Goal: Information Seeking & Learning: Learn about a topic

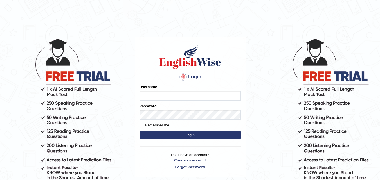
click at [146, 95] on input "Username" at bounding box center [190, 96] width 101 height 10
type input "Pmpatel9033_"
click at [167, 137] on button "Login" at bounding box center [190, 135] width 101 height 8
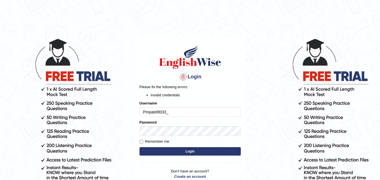
click at [164, 149] on button "Login" at bounding box center [190, 151] width 101 height 8
click at [140, 147] on button "Login" at bounding box center [190, 151] width 101 height 8
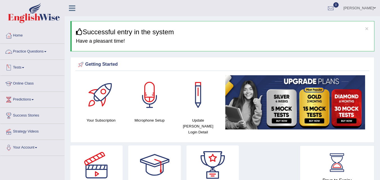
click at [46, 56] on link "Practice Questions" at bounding box center [32, 51] width 64 height 14
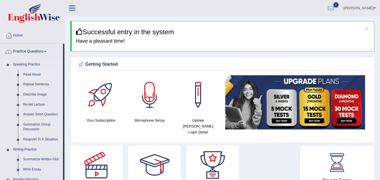
click at [33, 72] on link "Read Aloud" at bounding box center [42, 75] width 42 height 10
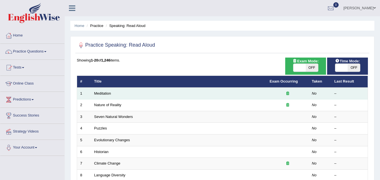
click at [109, 91] on td "Meditation" at bounding box center [179, 94] width 176 height 12
click at [103, 93] on link "Meditation" at bounding box center [102, 93] width 17 height 4
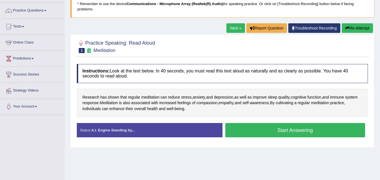
scroll to position [38, 0]
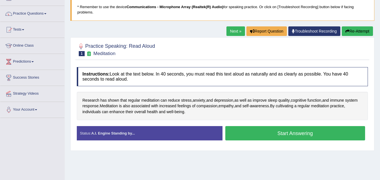
click at [301, 135] on button "Start Answering" at bounding box center [295, 133] width 140 height 14
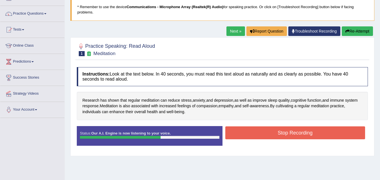
click at [301, 135] on button "Stop Recording" at bounding box center [295, 133] width 140 height 13
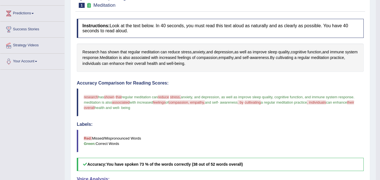
scroll to position [59, 0]
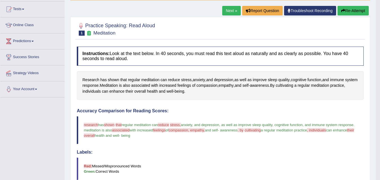
drag, startPoint x: 378, startPoint y: 64, endPoint x: 320, endPoint y: 37, distance: 64.6
click at [369, 58] on body "Toggle navigation Home Practice Questions Speaking Practice Read Aloud Repeat S…" at bounding box center [190, 31] width 380 height 180
click at [225, 11] on link "Next »" at bounding box center [231, 11] width 19 height 10
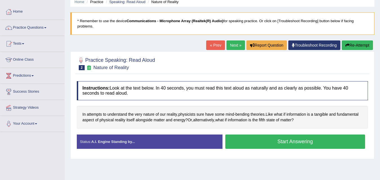
scroll to position [31, 0]
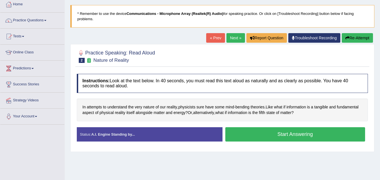
click at [280, 136] on button "Start Answering" at bounding box center [295, 134] width 140 height 14
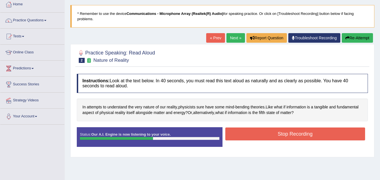
click at [280, 136] on button "Stop Recording" at bounding box center [295, 134] width 140 height 13
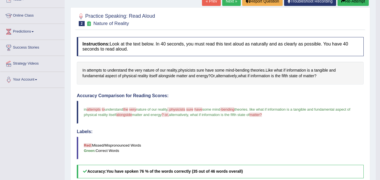
scroll to position [0, 0]
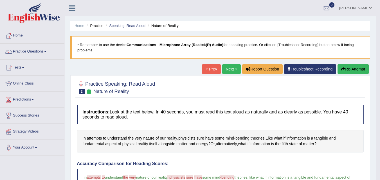
click at [228, 72] on link "Next »" at bounding box center [231, 69] width 19 height 10
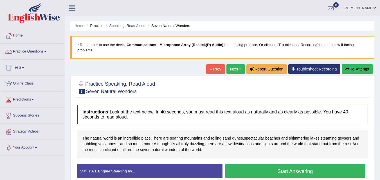
click at [247, 171] on button "Start Answering" at bounding box center [295, 171] width 140 height 14
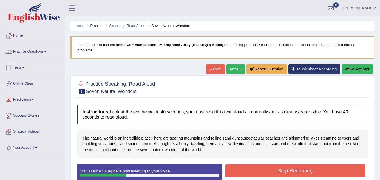
click at [247, 171] on button "Stop Recording" at bounding box center [295, 171] width 140 height 13
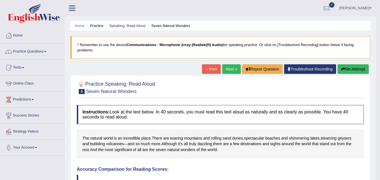
click at [229, 73] on link "Next »" at bounding box center [231, 69] width 19 height 10
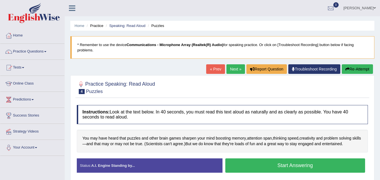
click at [250, 162] on button "Start Answering" at bounding box center [295, 166] width 140 height 14
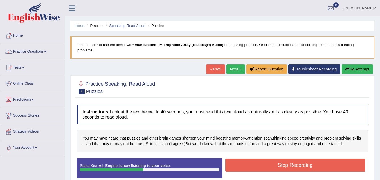
click at [250, 162] on button "Stop Recording" at bounding box center [295, 165] width 140 height 13
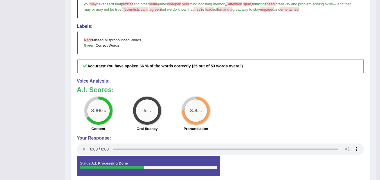
scroll to position [173, 0]
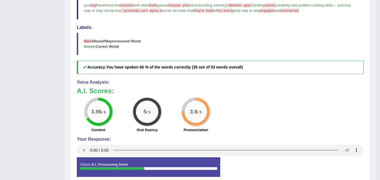
click at [321, 129] on div "3.96 / 6 Content 5 / 5 Oral fluency 3.8 / 5 Pronunciation" at bounding box center [220, 116] width 293 height 36
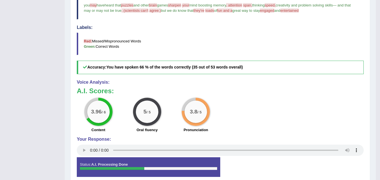
click at [321, 129] on div "3.96 / 6 Content 5 / 5 Oral fluency 3.8 / 5 Pronunciation" at bounding box center [220, 116] width 293 height 36
click at [334, 139] on h4 "Your Response:" at bounding box center [220, 139] width 287 height 5
click at [330, 136] on div "Voice Analysis: A.I. Scores: 3.96 / 6 Content 5 / 5 Oral fluency 3.8 / 5 Pronun…" at bounding box center [220, 119] width 287 height 78
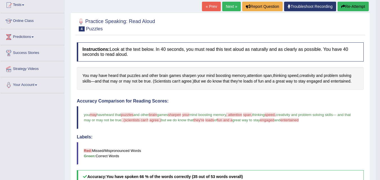
scroll to position [56, 0]
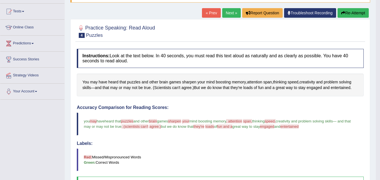
click at [226, 15] on link "Next »" at bounding box center [231, 13] width 19 height 10
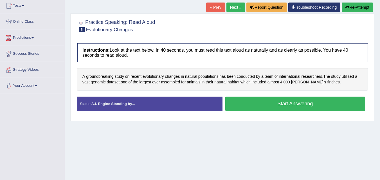
scroll to position [64, 0]
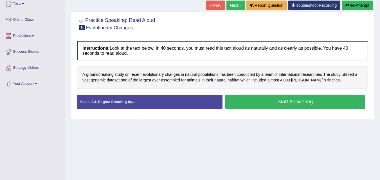
click at [294, 103] on button "Start Answering" at bounding box center [295, 102] width 140 height 14
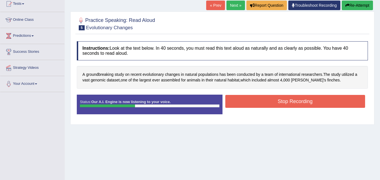
click at [294, 103] on button "Stop Recording" at bounding box center [295, 101] width 140 height 13
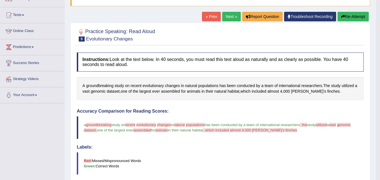
scroll to position [0, 0]
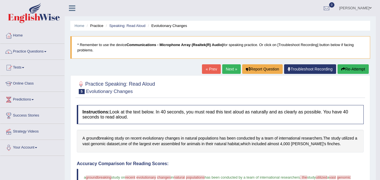
click at [229, 72] on link "Next »" at bounding box center [231, 69] width 19 height 10
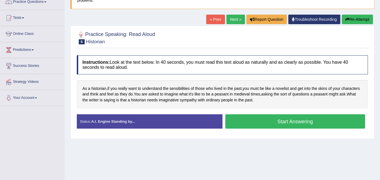
click at [305, 119] on button "Start Answering" at bounding box center [295, 122] width 140 height 14
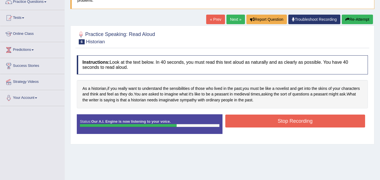
click at [305, 119] on button "Stop Recording" at bounding box center [295, 121] width 140 height 13
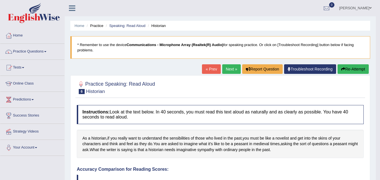
click at [225, 70] on link "Next »" at bounding box center [231, 69] width 19 height 10
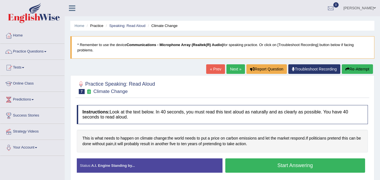
click at [245, 162] on button "Start Answering" at bounding box center [295, 166] width 140 height 14
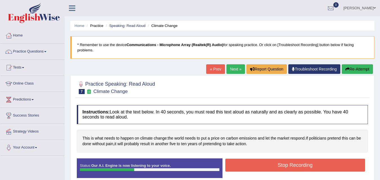
click at [245, 162] on button "Stop Recording" at bounding box center [295, 165] width 140 height 13
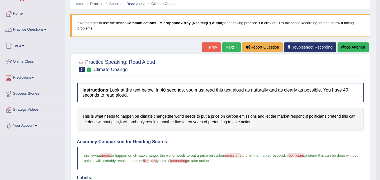
scroll to position [23, 0]
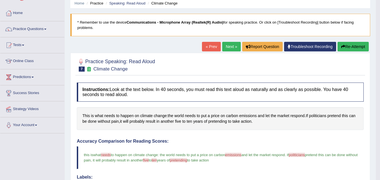
click at [231, 50] on link "Next »" at bounding box center [231, 47] width 19 height 10
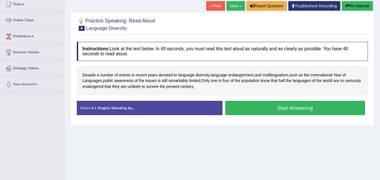
scroll to position [66, 0]
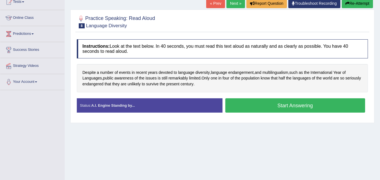
click at [309, 103] on button "Start Answering" at bounding box center [295, 106] width 140 height 14
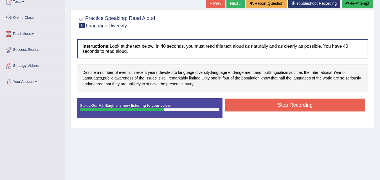
click at [309, 103] on button "Stop Recording" at bounding box center [295, 105] width 140 height 13
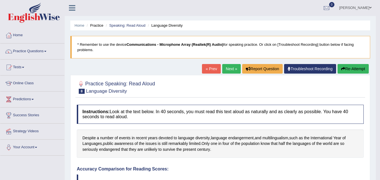
scroll to position [0, 0]
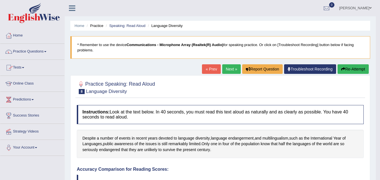
click at [46, 52] on span at bounding box center [45, 51] width 2 height 1
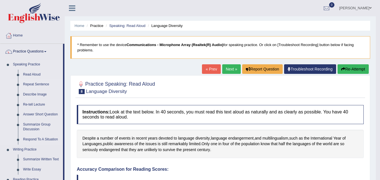
click at [37, 84] on link "Repeat Sentence" at bounding box center [42, 85] width 42 height 10
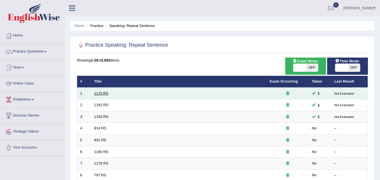
click at [102, 93] on link "1175 RS" at bounding box center [101, 93] width 14 height 4
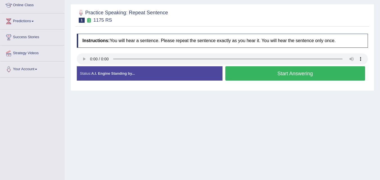
scroll to position [79, 0]
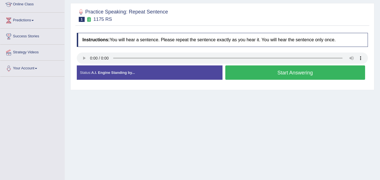
click at [259, 70] on button "Start Answering" at bounding box center [295, 73] width 140 height 14
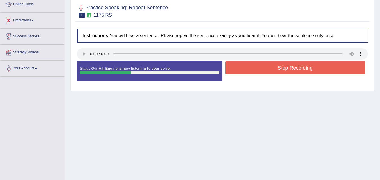
click at [259, 70] on button "Stop Recording" at bounding box center [295, 68] width 140 height 13
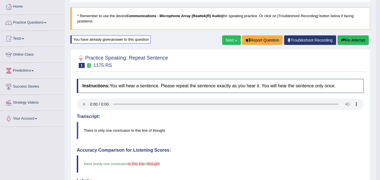
scroll to position [30, 0]
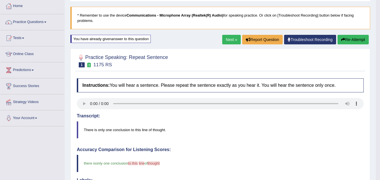
drag, startPoint x: 230, startPoint y: 34, endPoint x: 227, endPoint y: 42, distance: 8.4
click at [227, 42] on div "Home Practice Speaking: Repeat Sentence 1175 RS * Remember to use the device Co…" at bounding box center [220, 157] width 311 height 375
click at [227, 42] on link "Next »" at bounding box center [231, 40] width 19 height 10
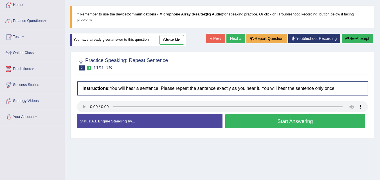
scroll to position [46, 0]
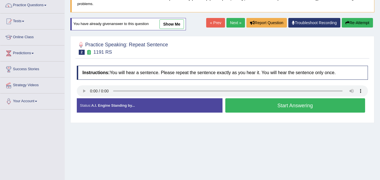
click at [242, 107] on button "Start Answering" at bounding box center [295, 106] width 140 height 14
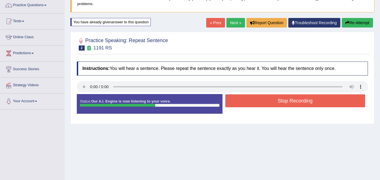
click at [248, 96] on button "Stop Recording" at bounding box center [295, 101] width 140 height 13
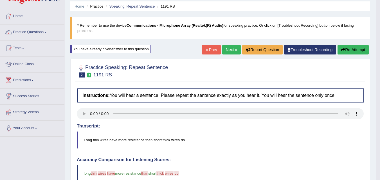
scroll to position [16, 0]
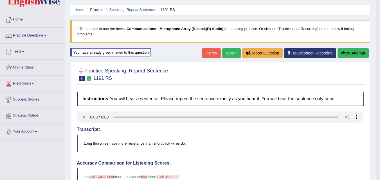
click at [224, 54] on link "Next »" at bounding box center [231, 53] width 19 height 10
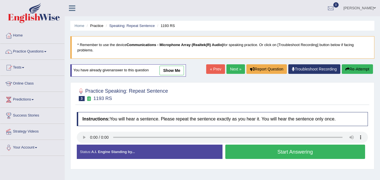
click at [237, 149] on button "Start Answering" at bounding box center [295, 152] width 140 height 14
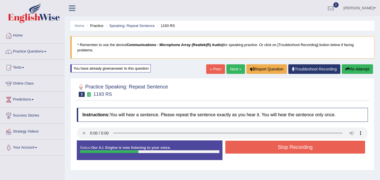
click at [237, 149] on button "Stop Recording" at bounding box center [295, 147] width 140 height 13
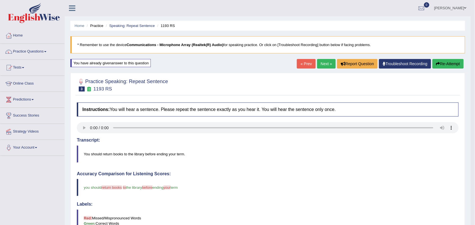
drag, startPoint x: 474, startPoint y: 109, endPoint x: 479, endPoint y: 123, distance: 15.4
click at [380, 127] on html "Toggle navigation Home Practice Questions Speaking Practice Read Aloud Repeat S…" at bounding box center [237, 112] width 475 height 225
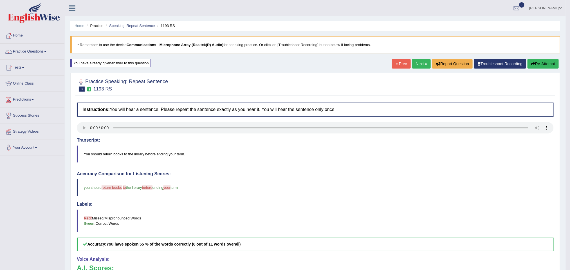
click at [380, 65] on link "Next »" at bounding box center [421, 64] width 19 height 10
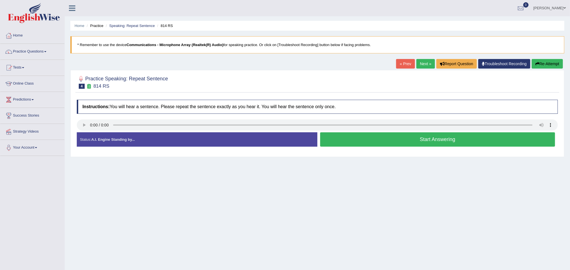
click at [344, 146] on button "Start Answering" at bounding box center [437, 140] width 235 height 14
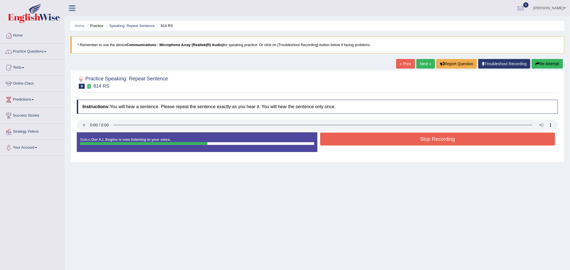
click at [344, 146] on button "Stop Recording" at bounding box center [437, 139] width 235 height 13
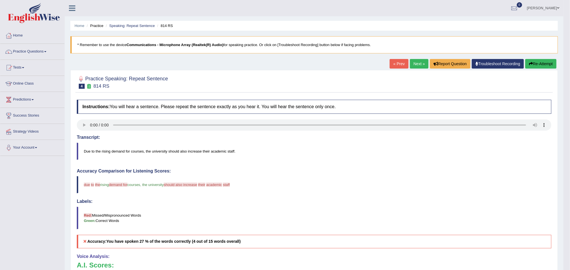
click at [418, 64] on link "Next »" at bounding box center [419, 64] width 19 height 10
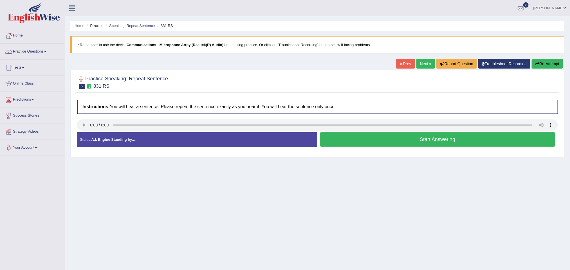
click at [346, 140] on button "Start Answering" at bounding box center [437, 140] width 235 height 14
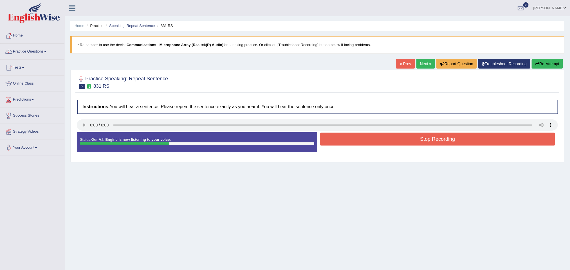
click at [346, 140] on button "Stop Recording" at bounding box center [437, 139] width 235 height 13
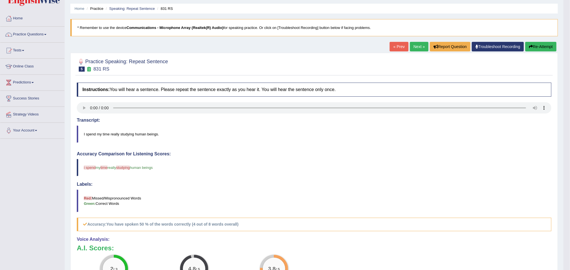
scroll to position [15, 0]
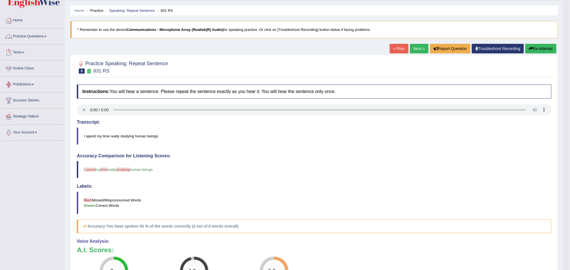
click at [34, 38] on link "Practice Questions" at bounding box center [32, 36] width 64 height 14
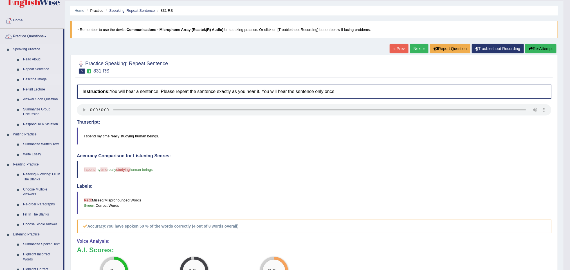
click at [42, 80] on link "Describe Image" at bounding box center [42, 80] width 42 height 10
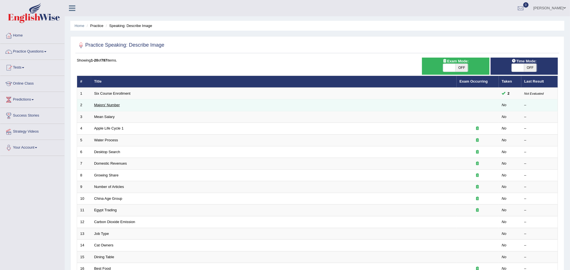
click at [113, 104] on link "Majors' Number" at bounding box center [107, 105] width 26 height 4
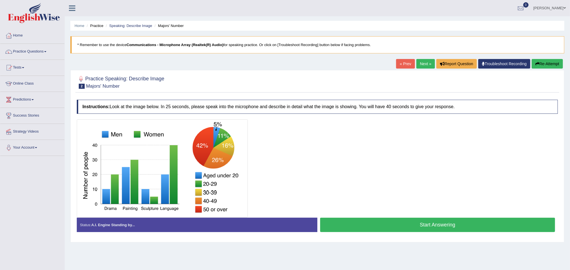
click at [358, 228] on button "Start Answering" at bounding box center [437, 225] width 235 height 14
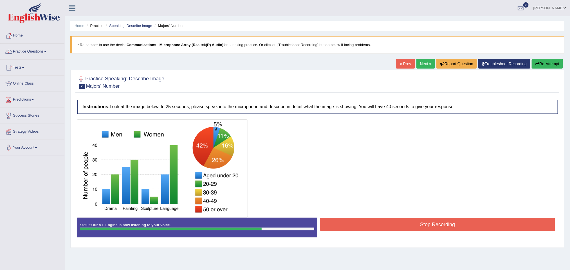
click at [358, 228] on button "Stop Recording" at bounding box center [437, 224] width 235 height 13
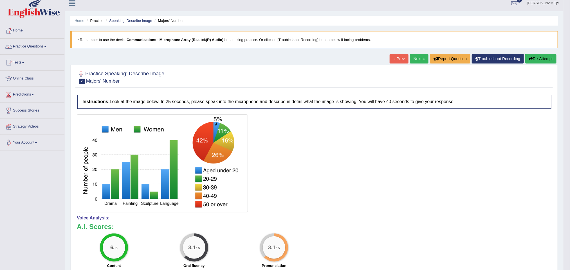
scroll to position [4, 0]
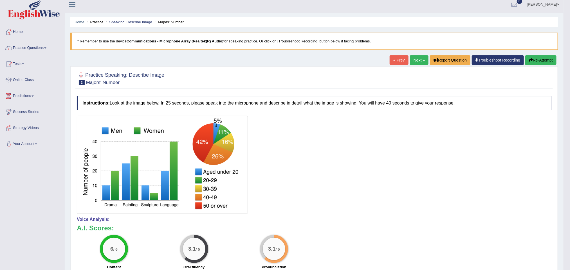
click at [416, 59] on link "Next »" at bounding box center [419, 60] width 19 height 10
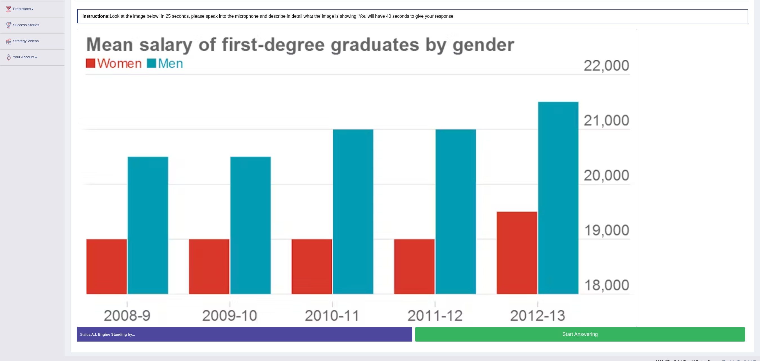
scroll to position [97, 0]
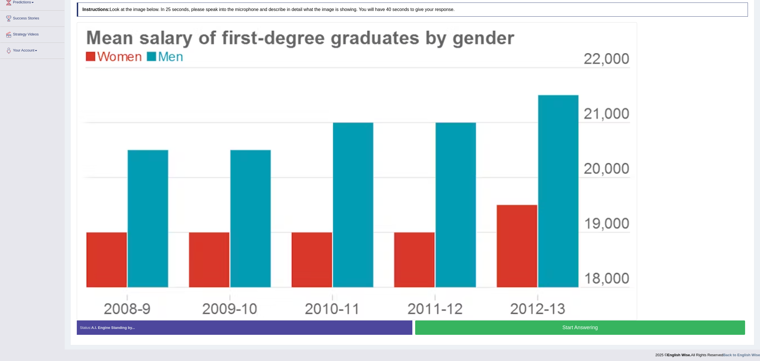
click at [565, 270] on button "Start Answering" at bounding box center [580, 327] width 330 height 14
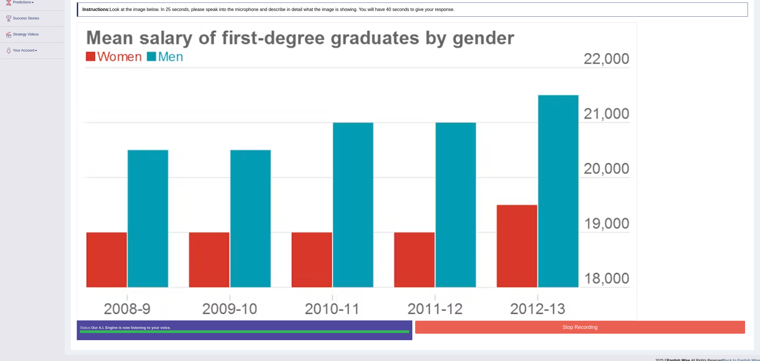
click at [565, 270] on button "Stop Recording" at bounding box center [580, 327] width 330 height 13
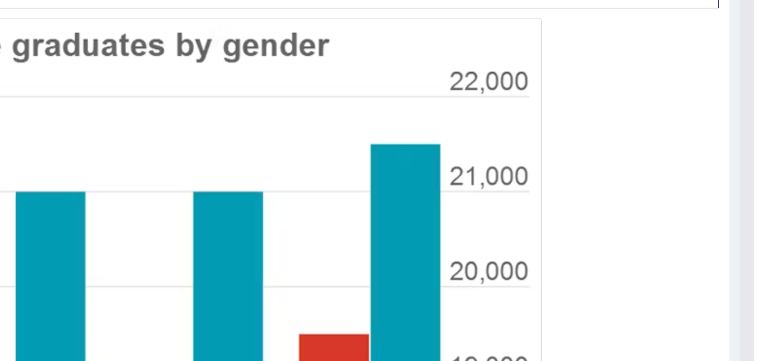
scroll to position [40, 0]
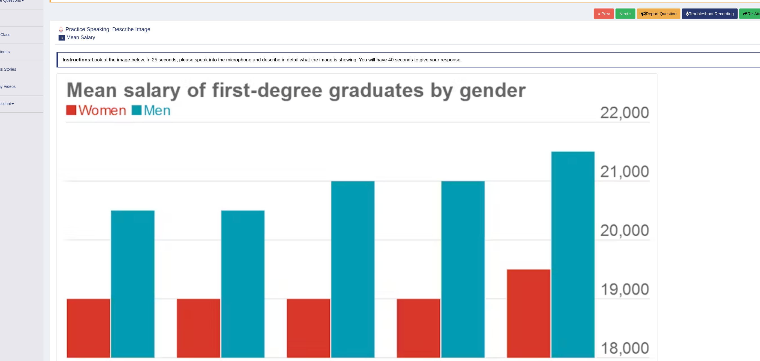
click at [570, 25] on link "Next »" at bounding box center [607, 24] width 19 height 10
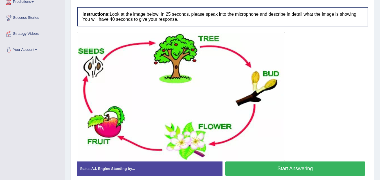
scroll to position [101, 0]
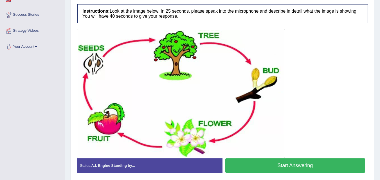
click at [319, 167] on button "Start Answering" at bounding box center [295, 166] width 140 height 14
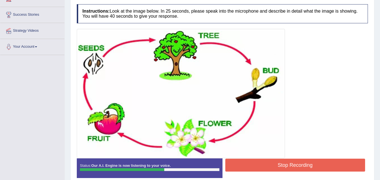
click at [319, 167] on button "Stop Recording" at bounding box center [295, 165] width 140 height 13
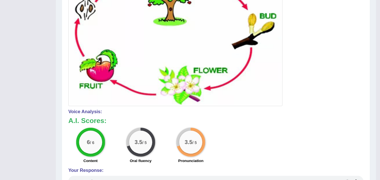
scroll to position [153, 0]
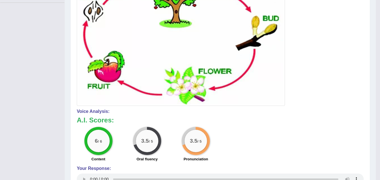
click at [323, 50] on div at bounding box center [220, 41] width 287 height 129
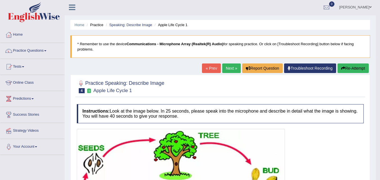
scroll to position [0, 0]
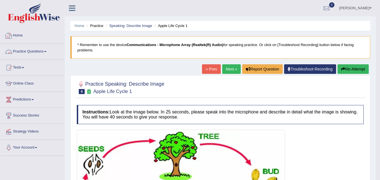
click at [46, 51] on span at bounding box center [45, 51] width 2 height 1
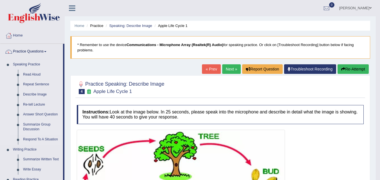
click at [30, 129] on link "Summarize Group Discussion" at bounding box center [42, 127] width 42 height 15
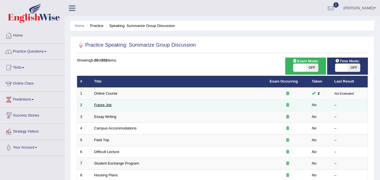
click at [103, 103] on link "Future Job" at bounding box center [102, 105] width 17 height 4
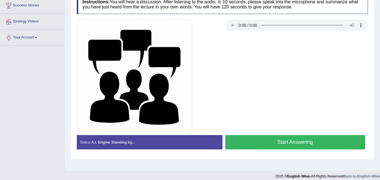
scroll to position [115, 0]
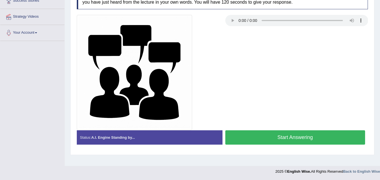
click at [309, 138] on button "Start Answering" at bounding box center [295, 138] width 140 height 14
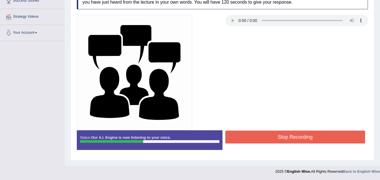
click at [309, 138] on button "Stop Recording" at bounding box center [295, 137] width 140 height 13
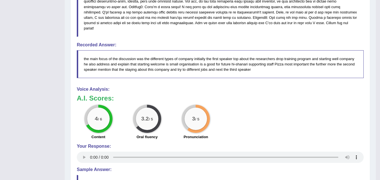
scroll to position [329, 0]
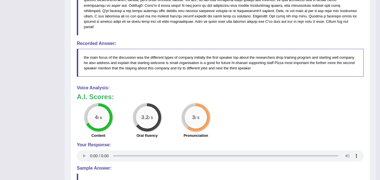
click at [165, 133] on div "Oral fluency" at bounding box center [147, 136] width 43 height 7
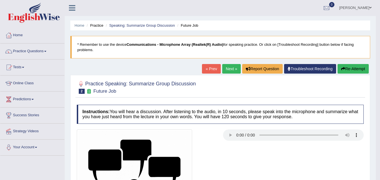
scroll to position [0, 0]
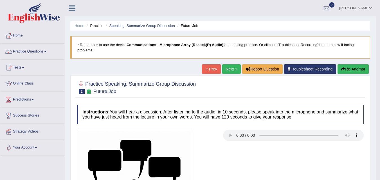
click at [163, 94] on h2 "Practice Speaking: Summarize Group Discussion 2 Future Job" at bounding box center [136, 87] width 119 height 14
click at [203, 67] on link "« Prev" at bounding box center [211, 69] width 19 height 10
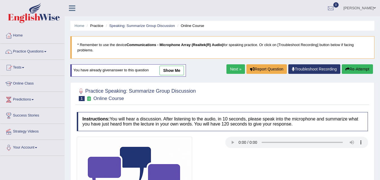
click at [238, 65] on link "Next »" at bounding box center [236, 69] width 19 height 10
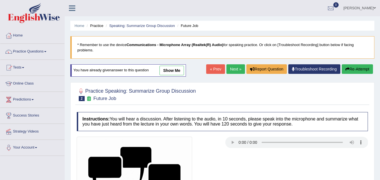
click at [238, 65] on link "Next »" at bounding box center [236, 69] width 19 height 10
